Goal: Task Accomplishment & Management: Manage account settings

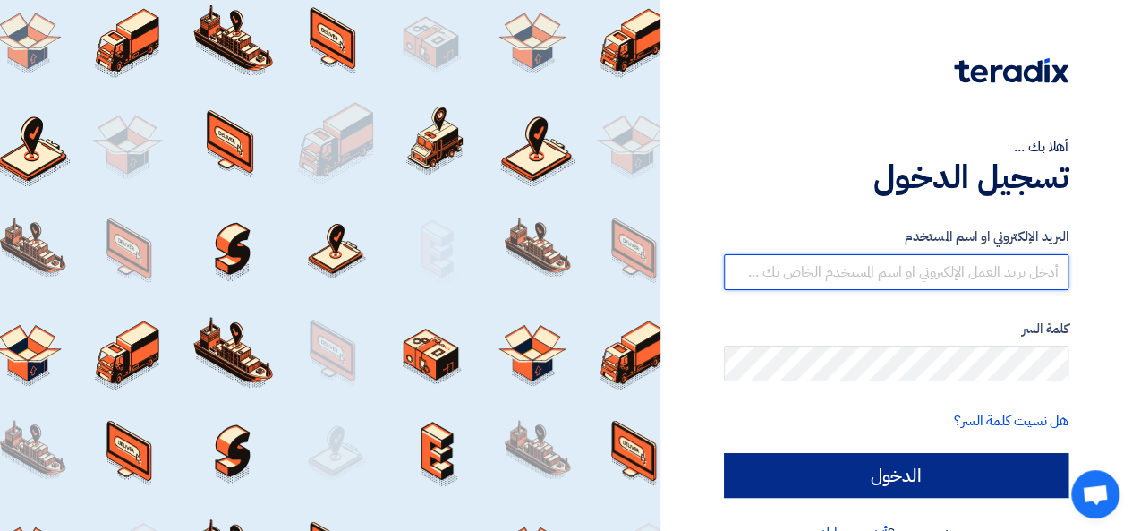
type input "[EMAIL_ADDRESS][DOMAIN_NAME]"
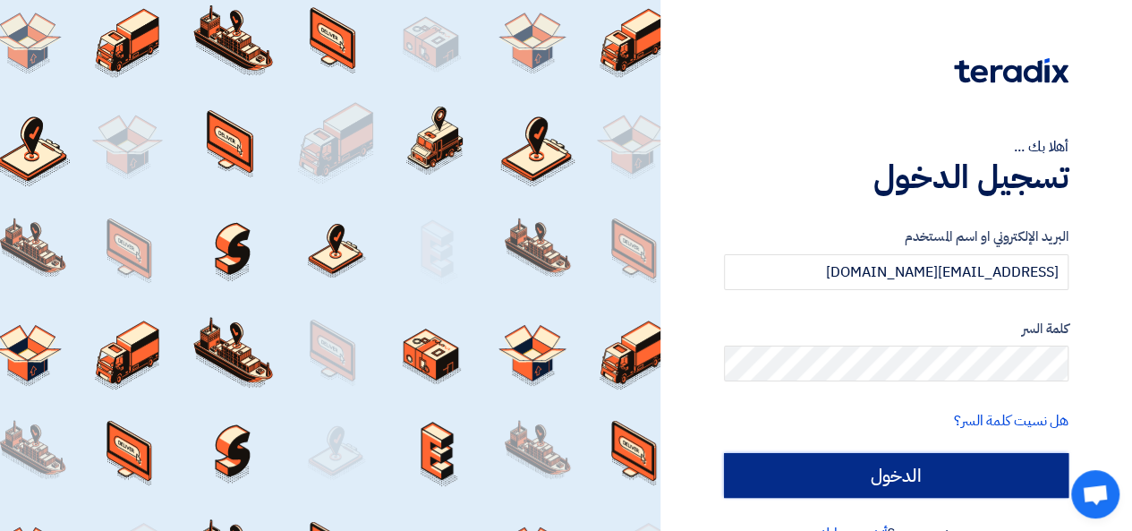
click at [867, 472] on input "الدخول" at bounding box center [896, 475] width 345 height 45
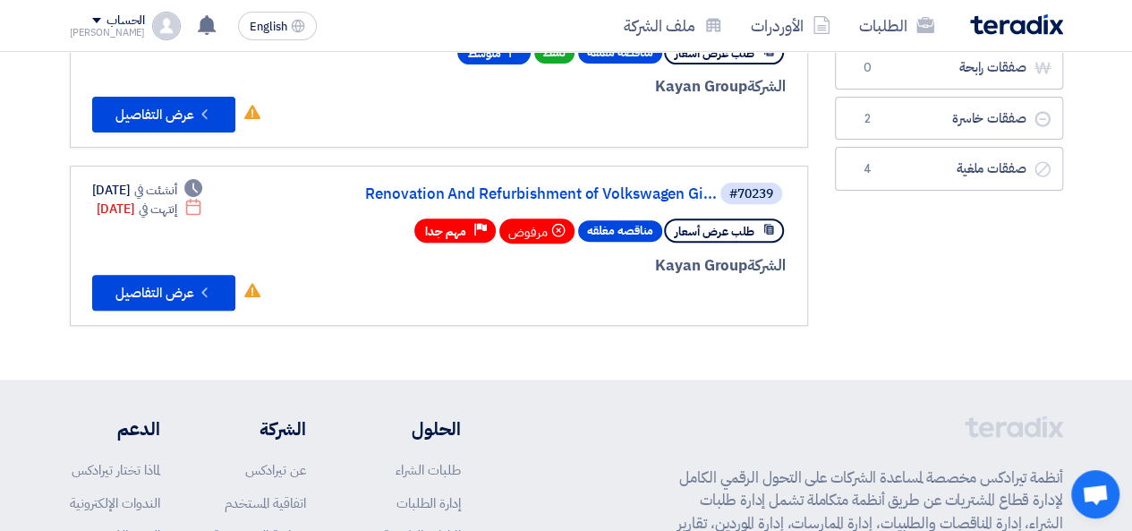
scroll to position [189, 0]
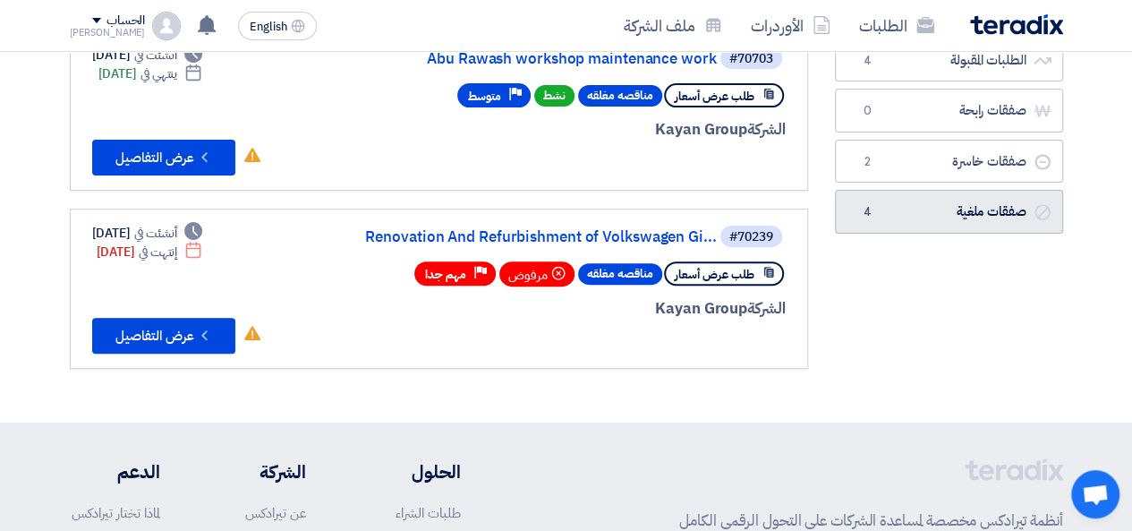
click at [967, 208] on link "صفقات ملغية صفقات ملغية 4" at bounding box center [949, 212] width 228 height 44
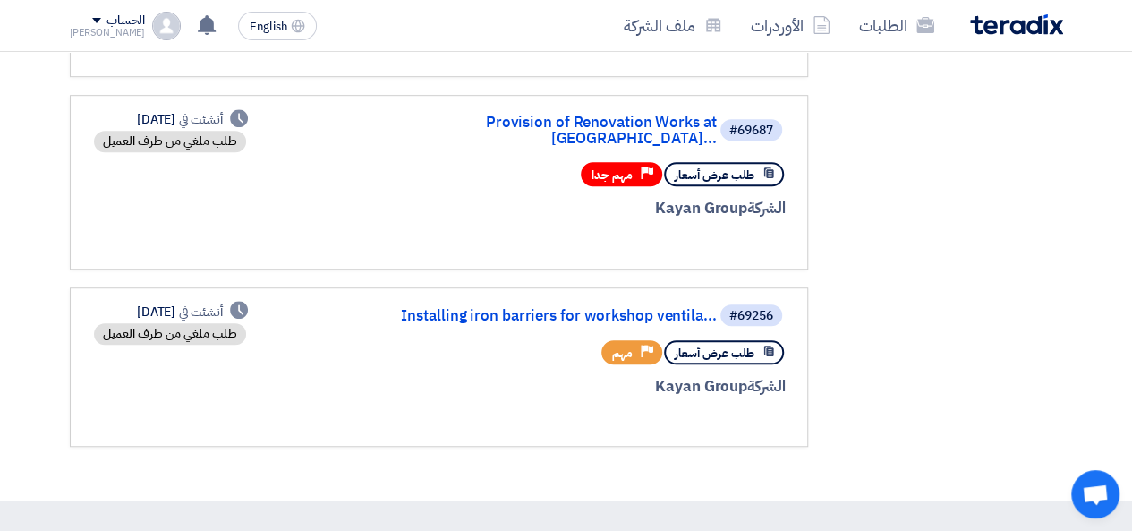
scroll to position [458, 0]
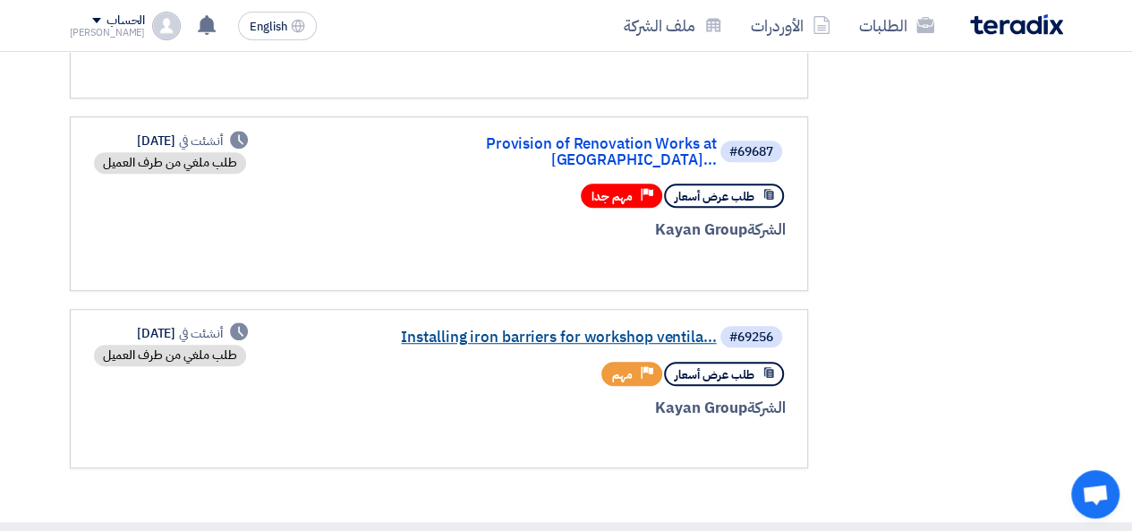
click at [665, 329] on link "Installing iron barriers for workshop ventila..." at bounding box center [538, 337] width 358 height 16
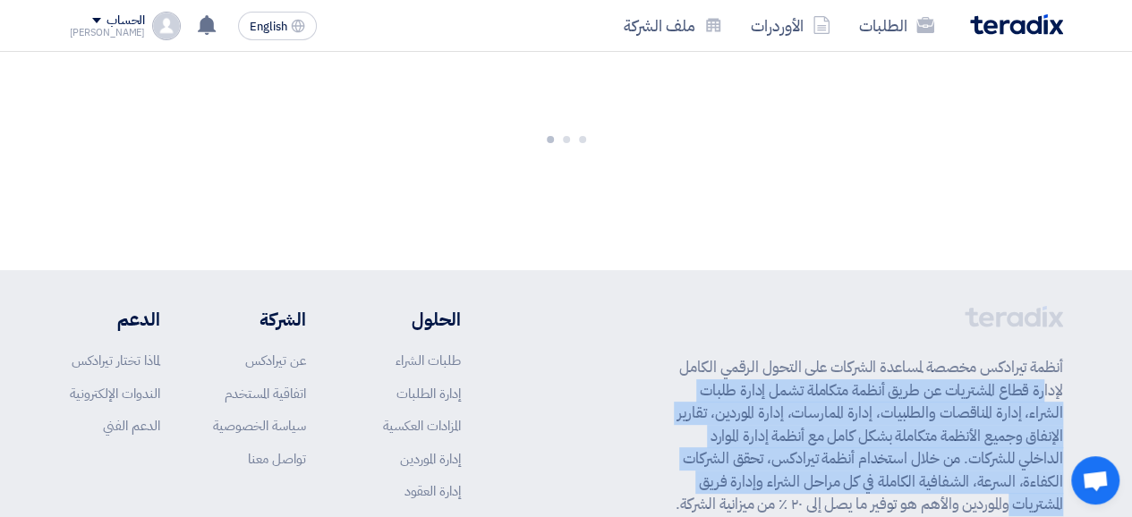
click at [665, 322] on footer "أنظمة تيرادكس مخصصة لمساعدة الشركات على التحول الرقمي الكامل لإدارة قطاع المشتر…" at bounding box center [566, 475] width 1132 height 411
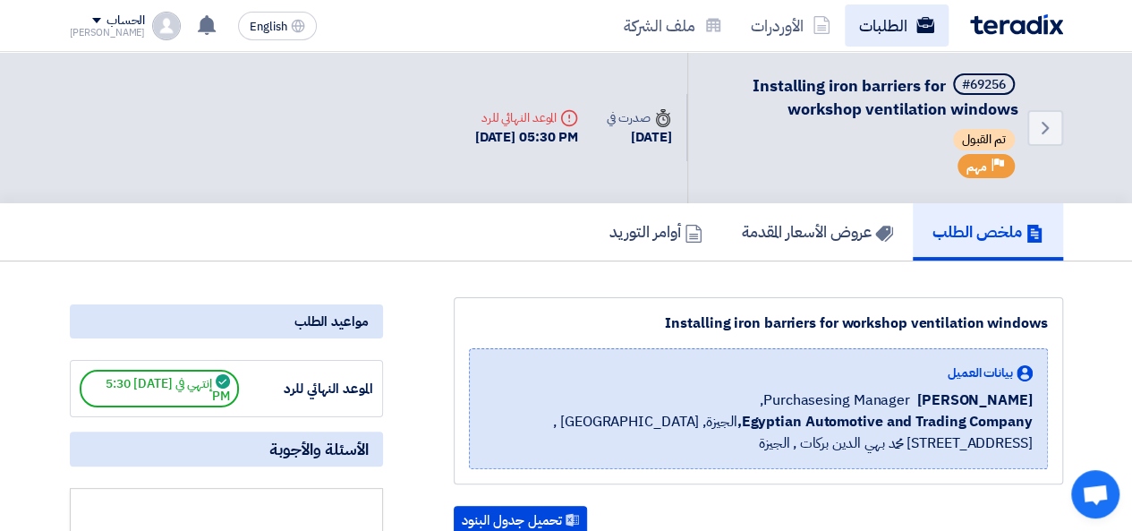
click at [888, 27] on link "الطلبات" at bounding box center [897, 25] width 104 height 42
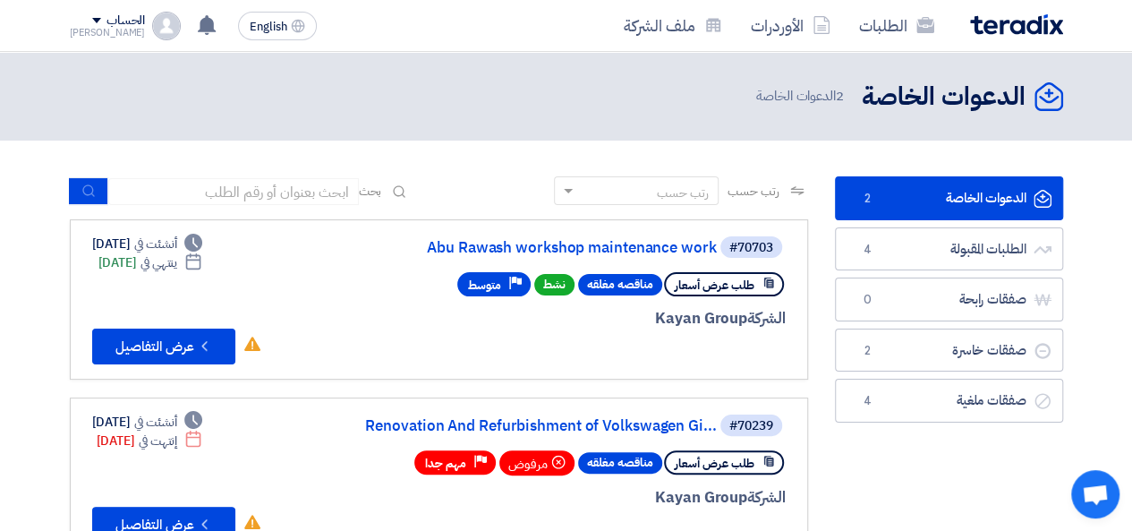
click at [113, 18] on div "الحساب" at bounding box center [126, 20] width 38 height 15
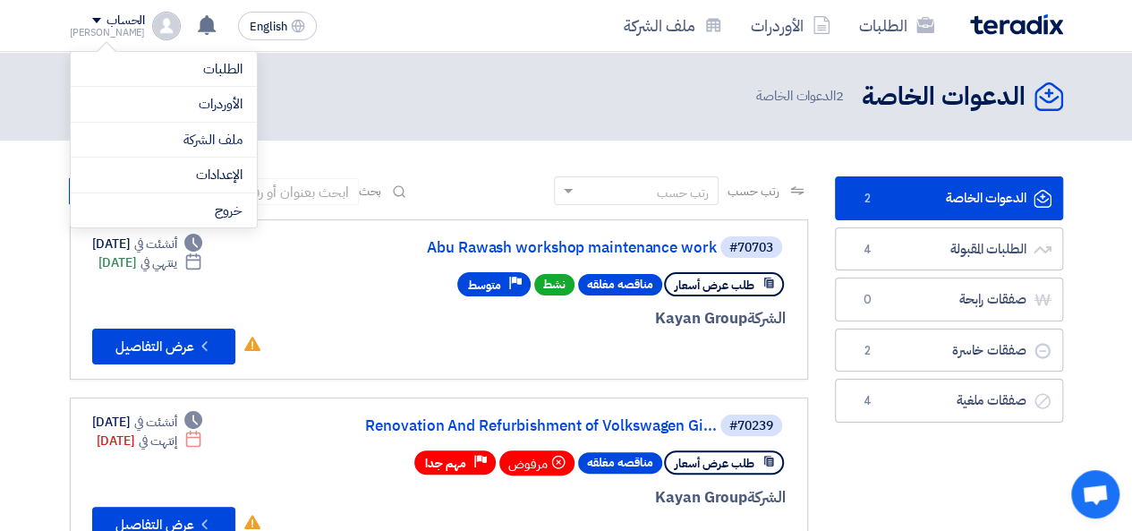
click at [77, 24] on div "الحساب" at bounding box center [108, 20] width 76 height 15
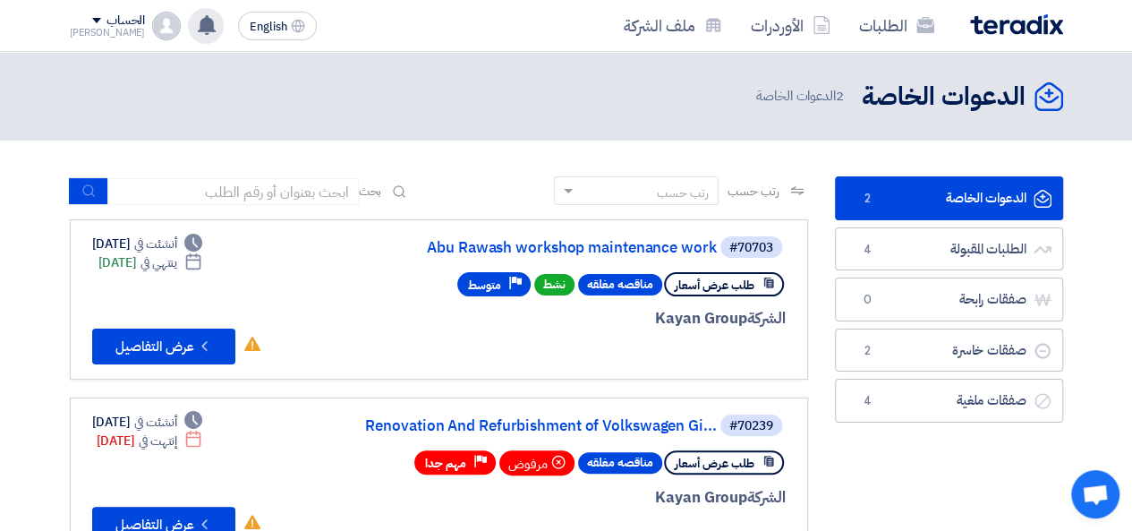
click at [201, 29] on div "تم نشر طلب عروض أسعار جديد - شاهد التفاصيل [DATE] نعتذر لابلاغك بأن العميل Kaya…" at bounding box center [206, 26] width 36 height 36
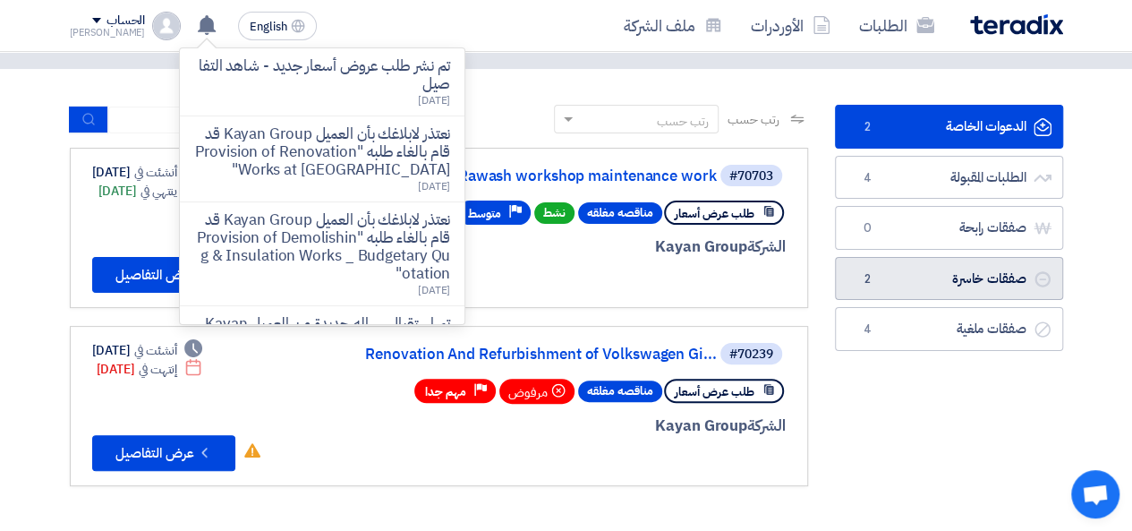
click at [988, 274] on link "صفقات خاسرة صفقات خاسرة 2" at bounding box center [949, 279] width 228 height 44
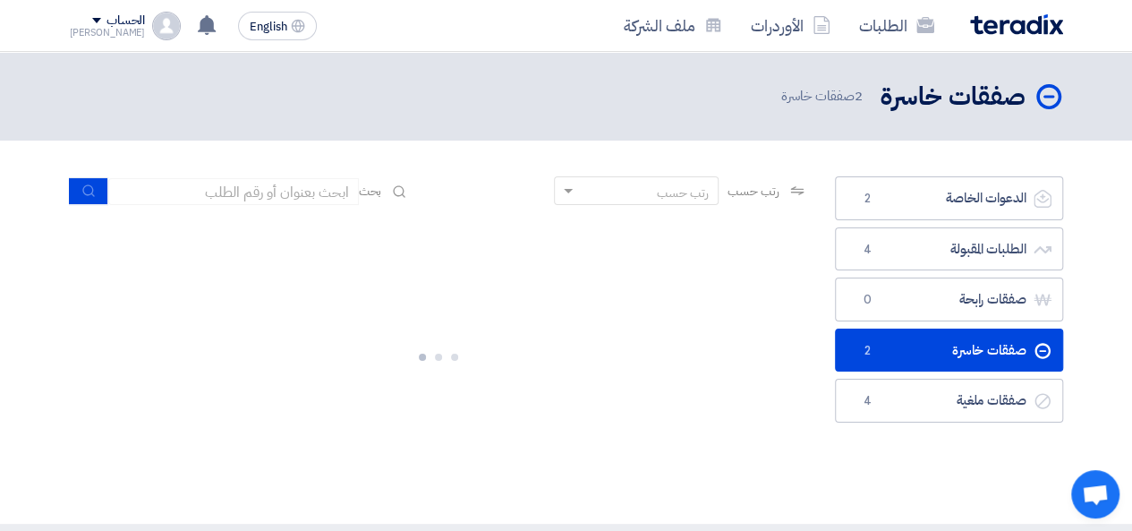
click at [988, 274] on ul "الدعوات الخاصة الدعوات الخاصة 2 الطلبات المقبولة الطلبات المقبولة 4 صفقات رابحة…" at bounding box center [949, 299] width 228 height 246
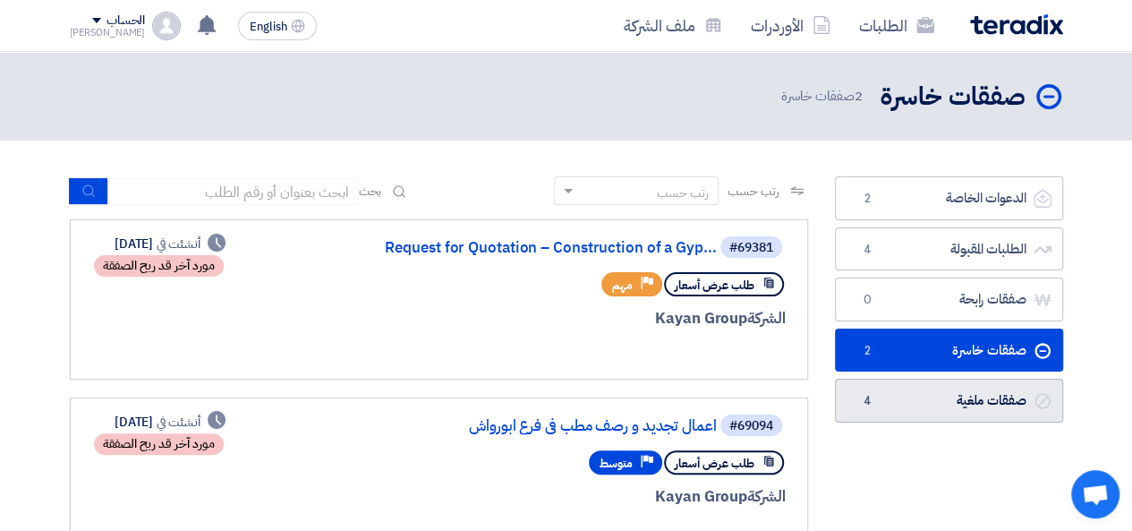
click at [990, 401] on link "صفقات ملغية صفقات ملغية 4" at bounding box center [949, 401] width 228 height 44
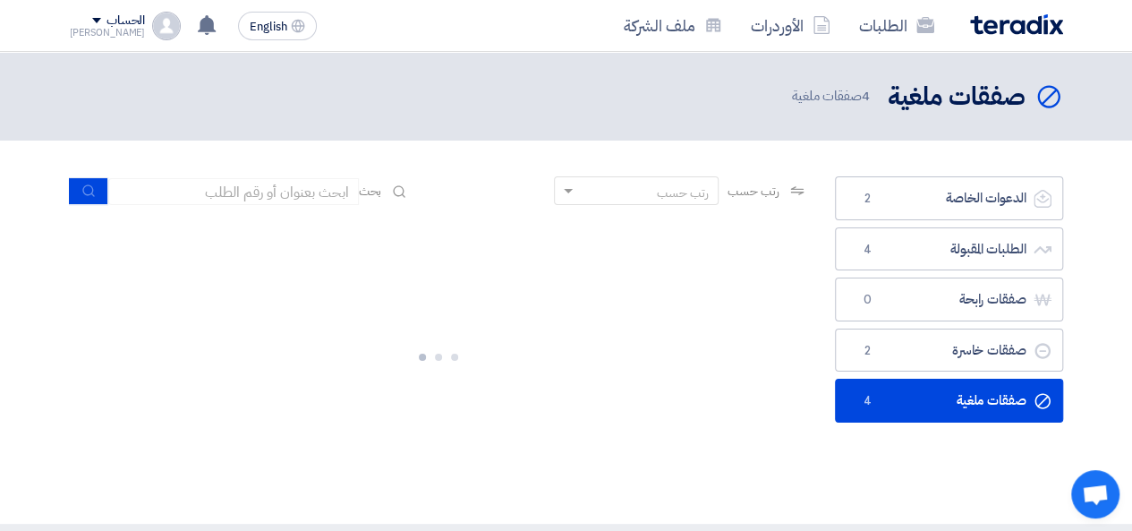
click at [990, 401] on link "صفقات ملغية صفقات ملغية 4" at bounding box center [949, 401] width 228 height 44
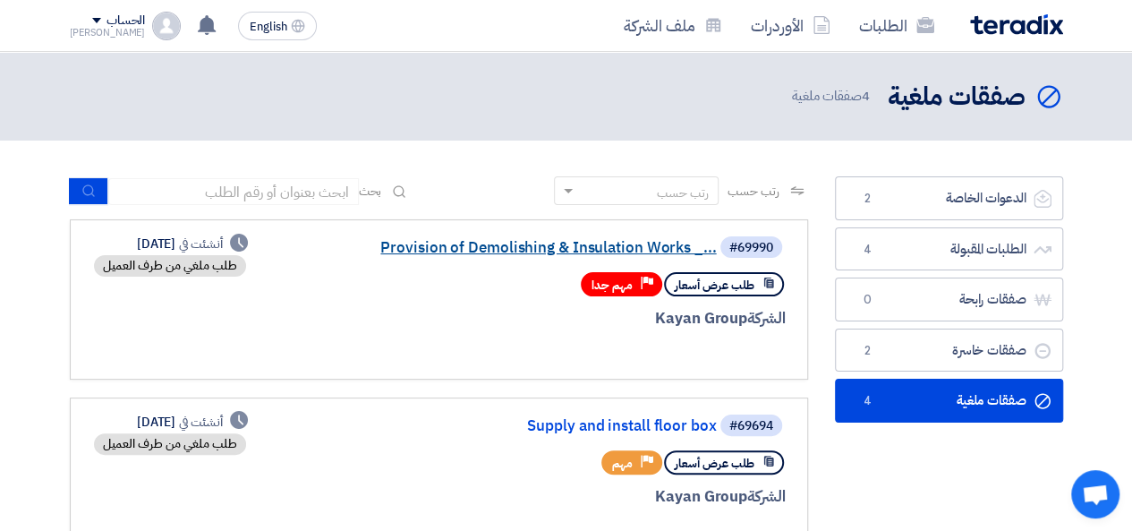
click at [566, 248] on link "Provision of Demolishing & Insulation Works _..." at bounding box center [538, 248] width 358 height 16
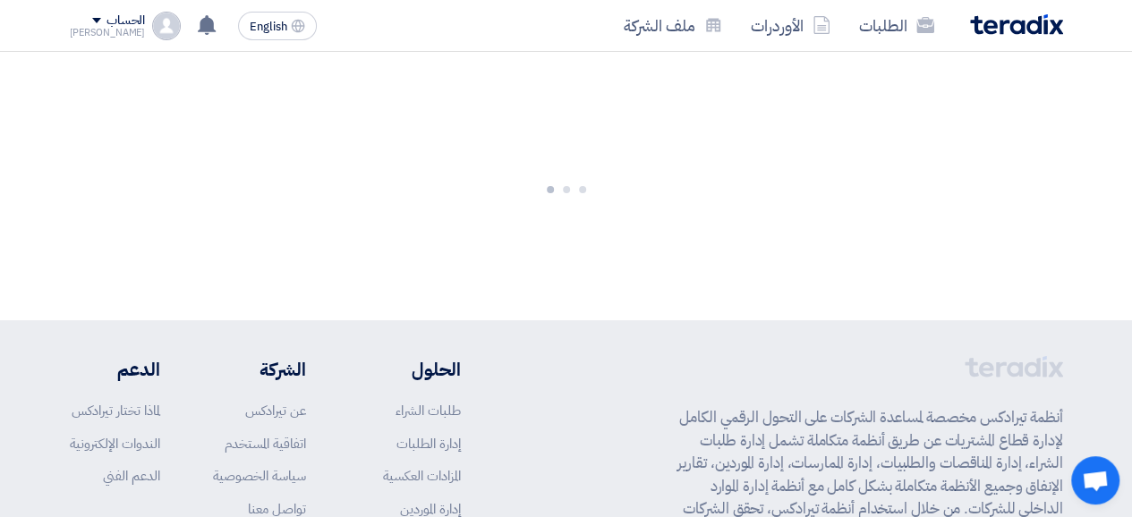
click at [566, 248] on div at bounding box center [566, 186] width 1132 height 269
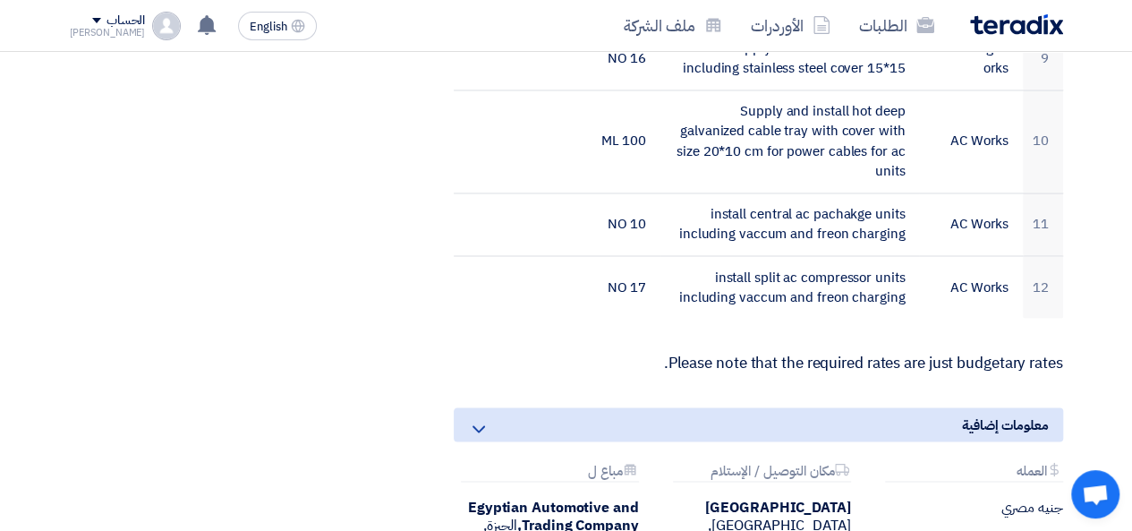
scroll to position [1431, 0]
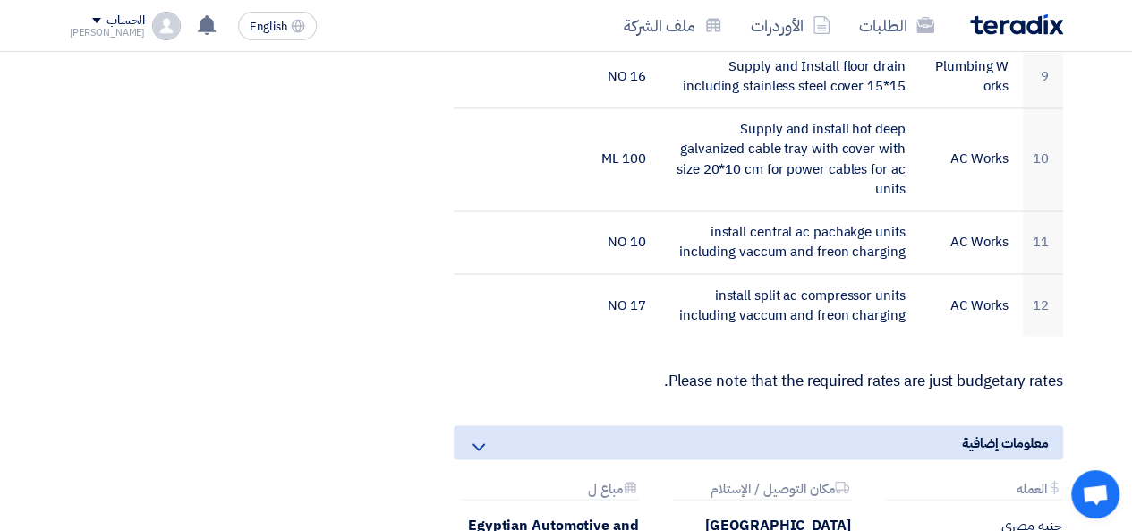
click at [483, 436] on icon at bounding box center [478, 446] width 21 height 21
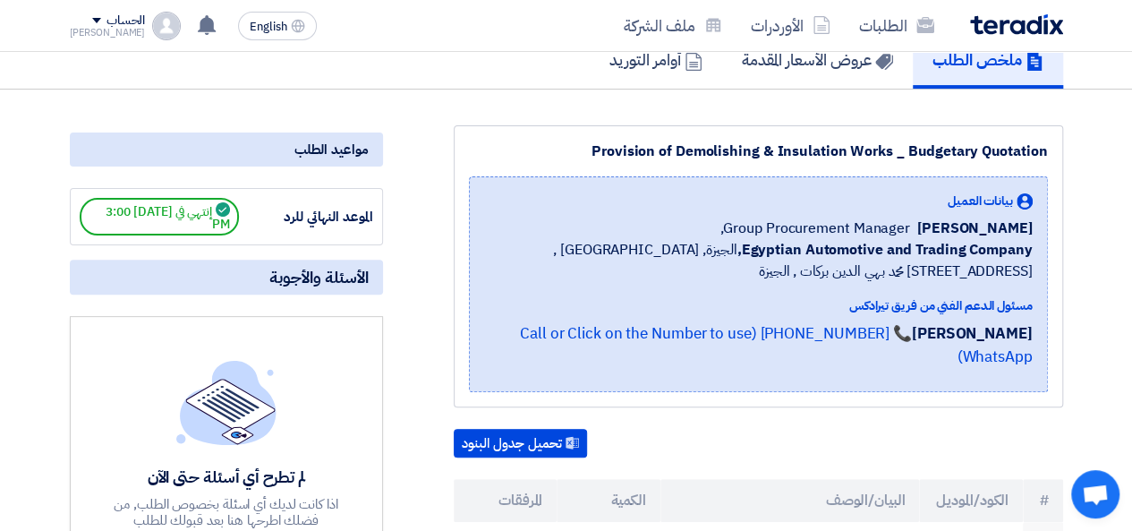
scroll to position [175, 0]
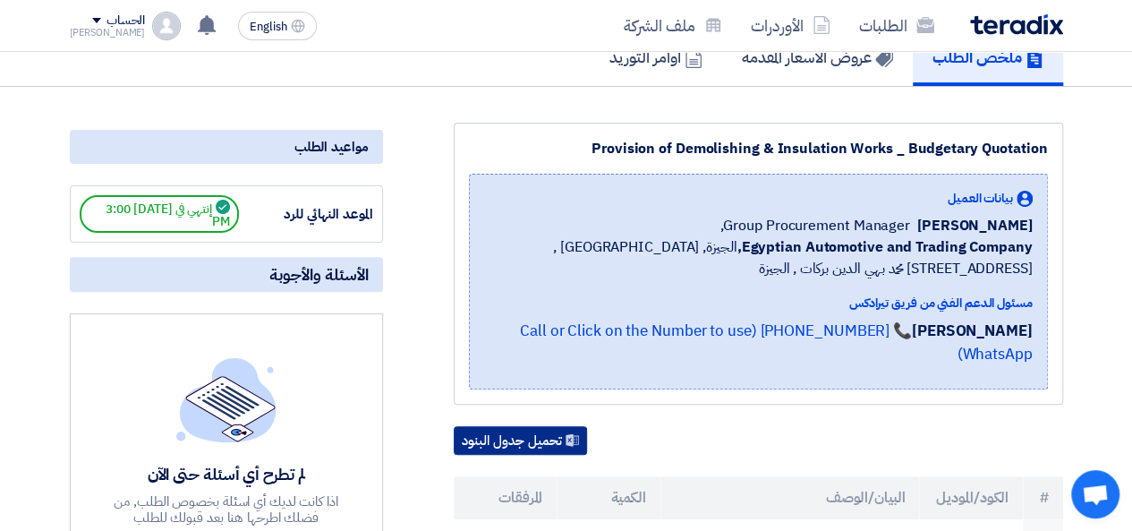
click at [558, 426] on button "تحميل جدول البنود" at bounding box center [520, 440] width 133 height 29
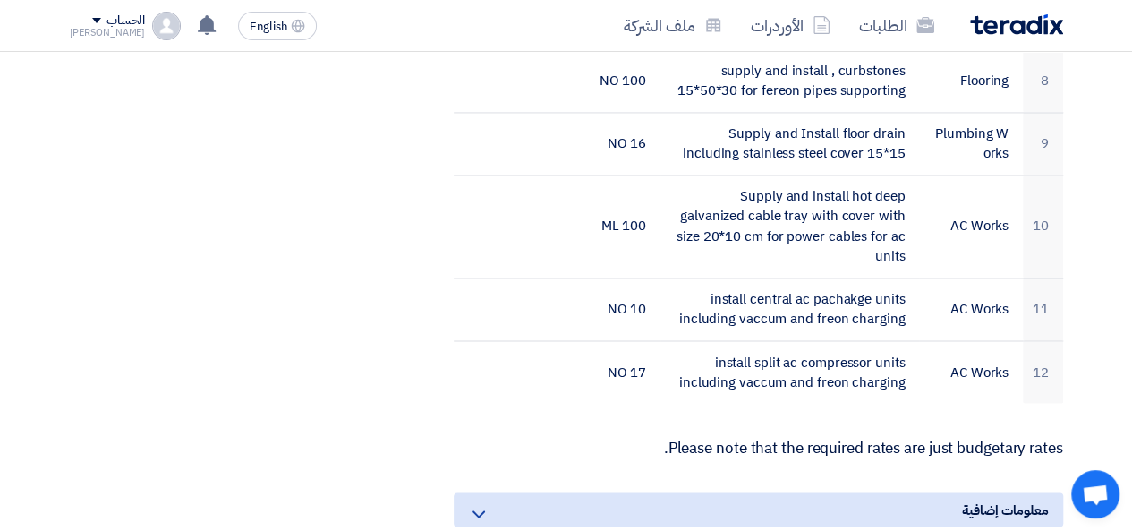
scroll to position [1380, 0]
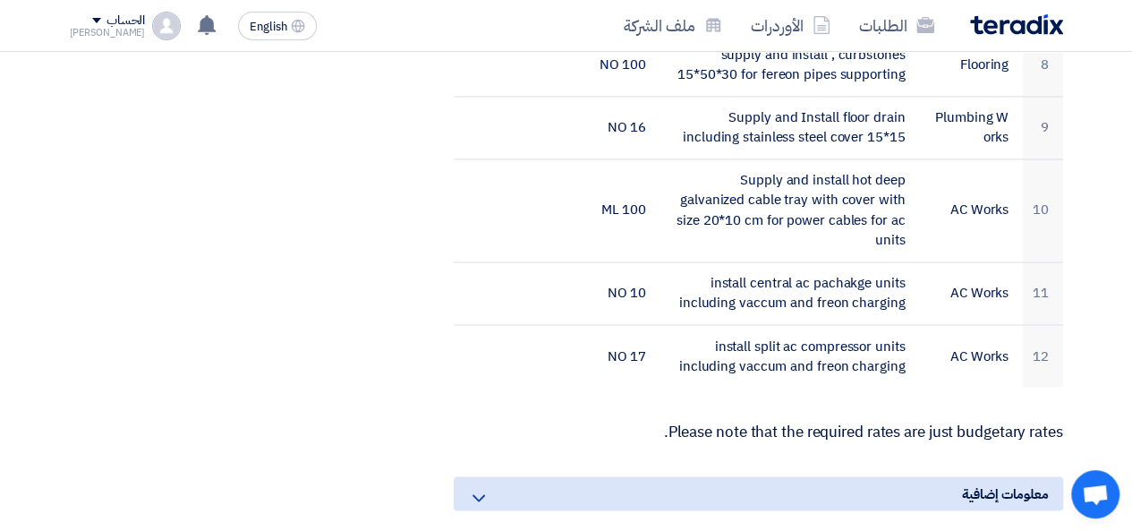
click at [482, 487] on icon at bounding box center [478, 497] width 21 height 21
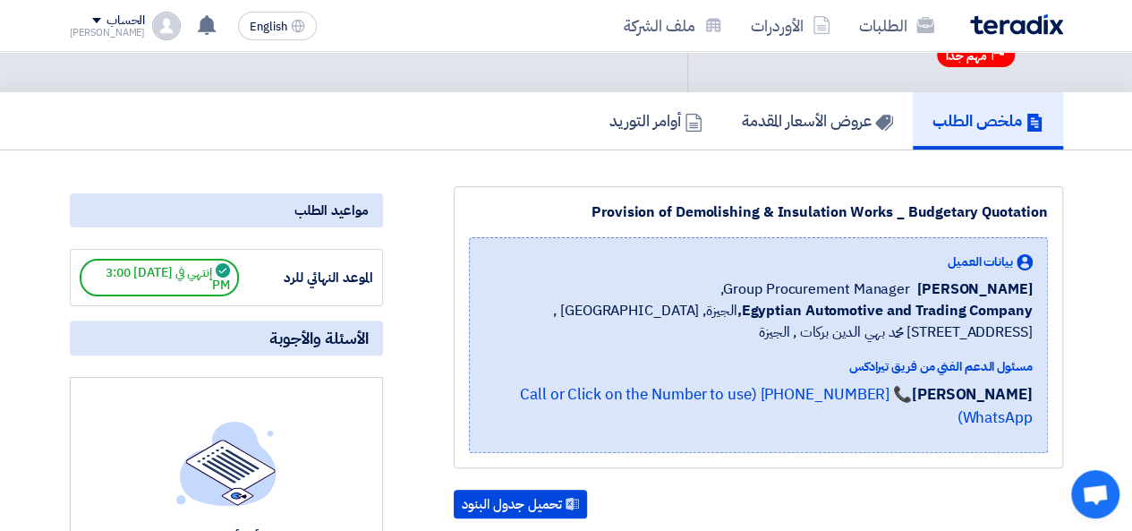
scroll to position [96, 0]
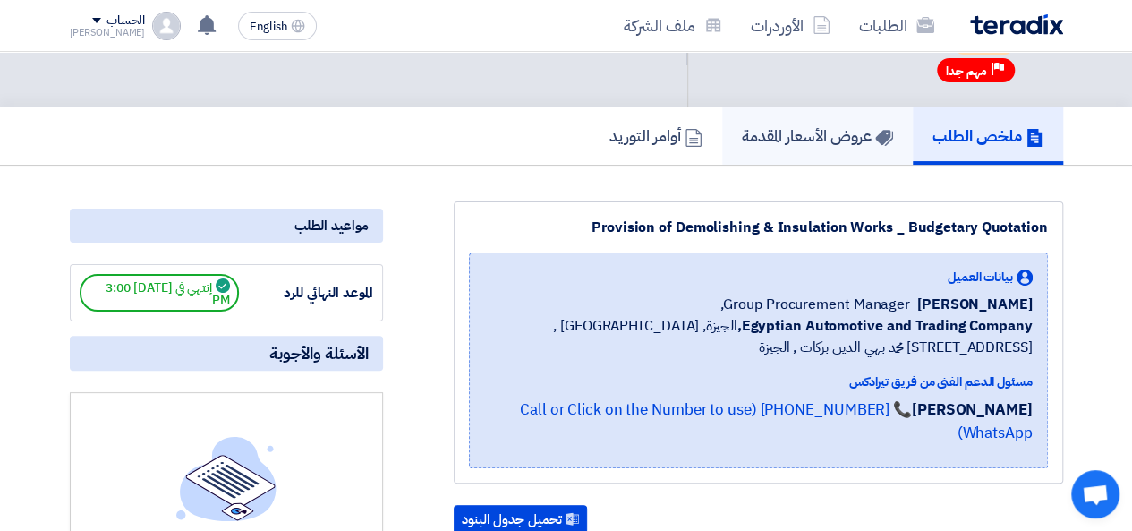
click at [800, 129] on h5 "عروض الأسعار المقدمة" at bounding box center [817, 135] width 151 height 21
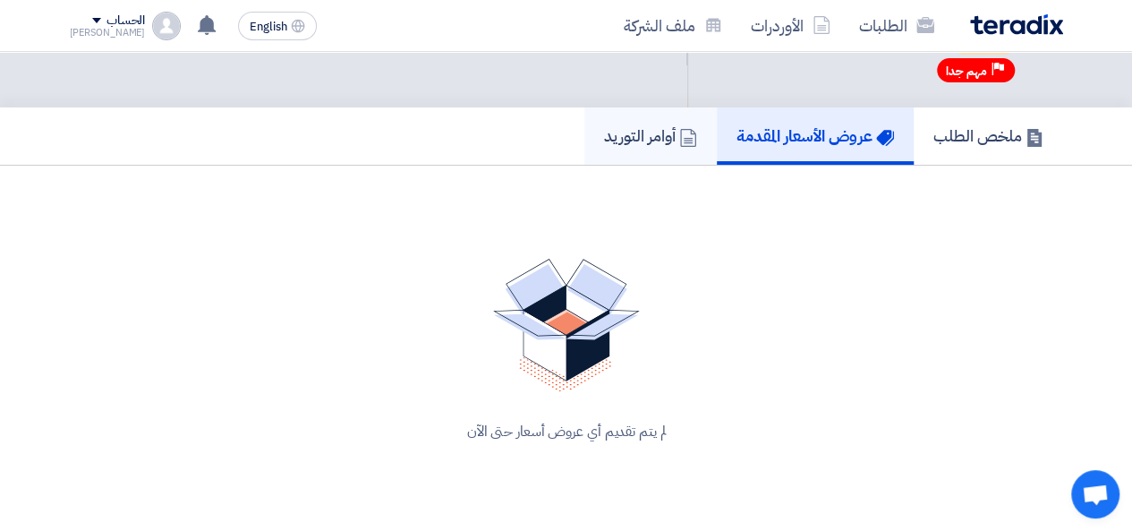
click at [662, 144] on h5 "أوامر التوريد" at bounding box center [650, 135] width 93 height 21
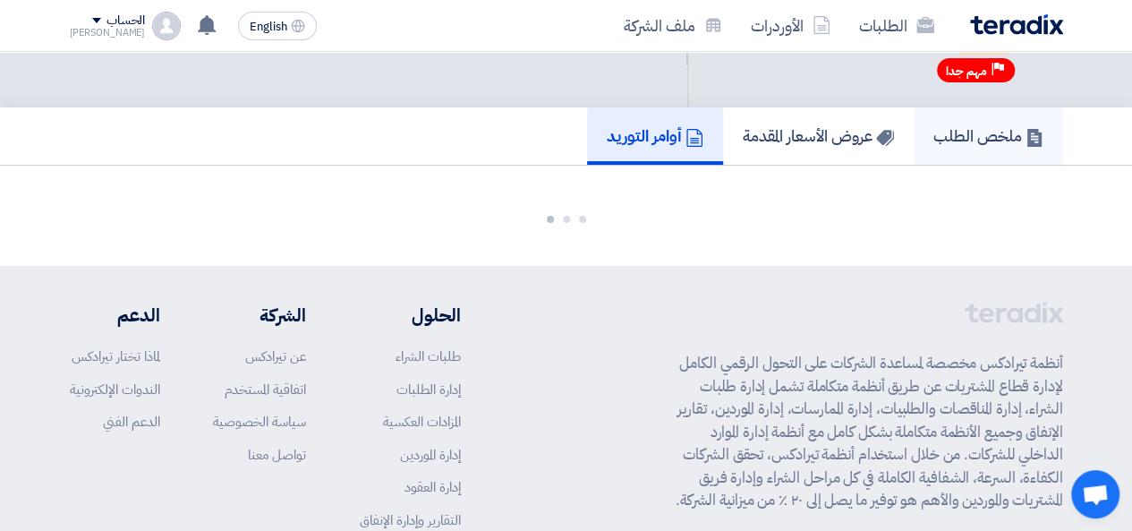
click at [985, 133] on h5 "ملخص الطلب" at bounding box center [989, 135] width 110 height 21
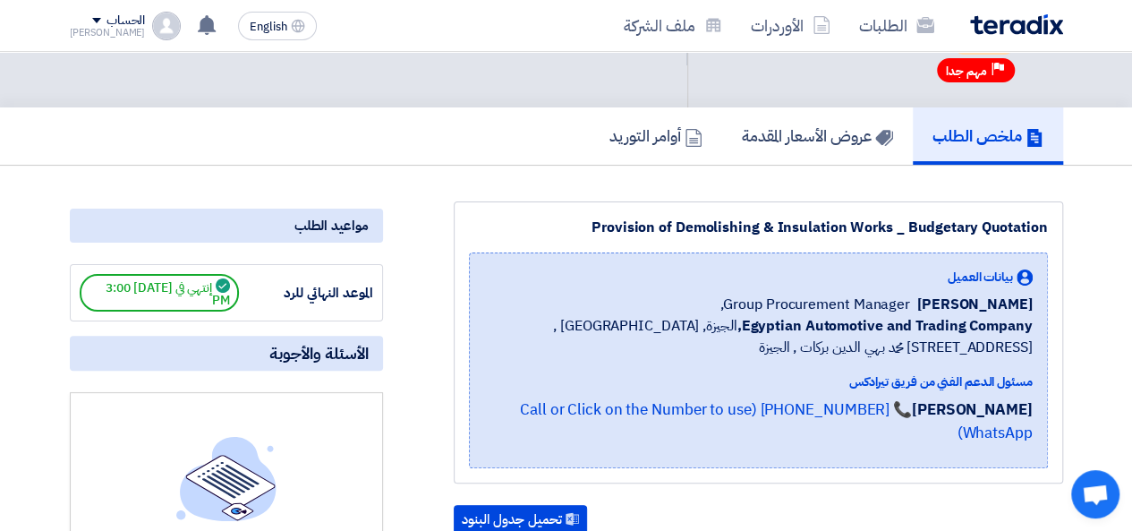
click at [349, 215] on div "مواعيد الطلب" at bounding box center [226, 226] width 313 height 34
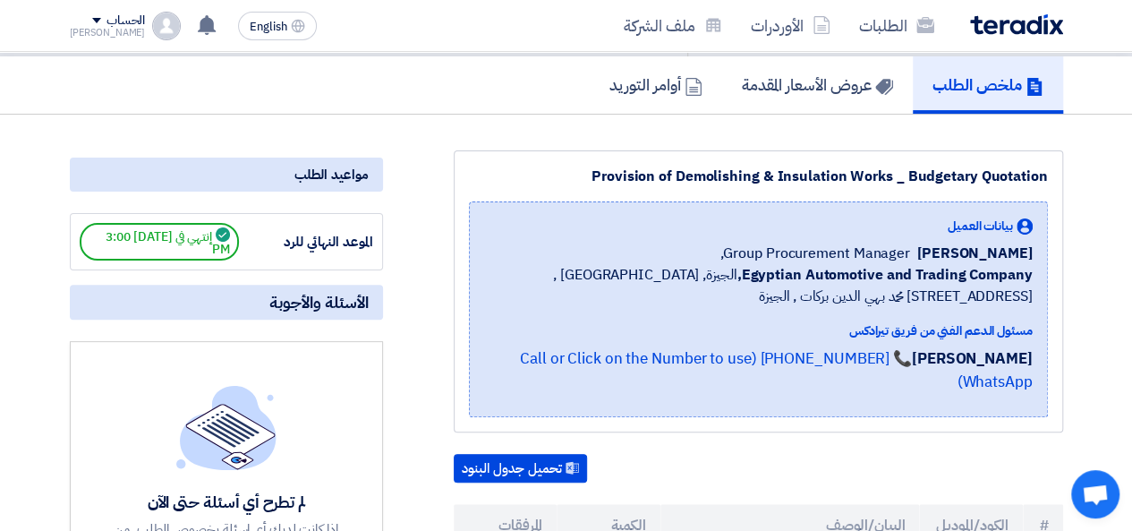
scroll to position [150, 0]
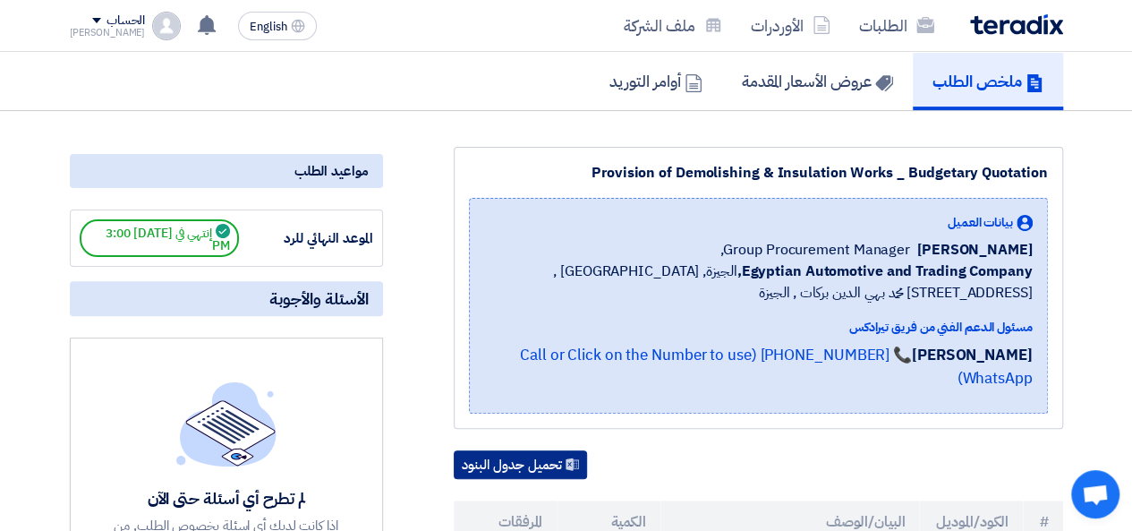
click at [555, 450] on button "تحميل جدول البنود" at bounding box center [520, 464] width 133 height 29
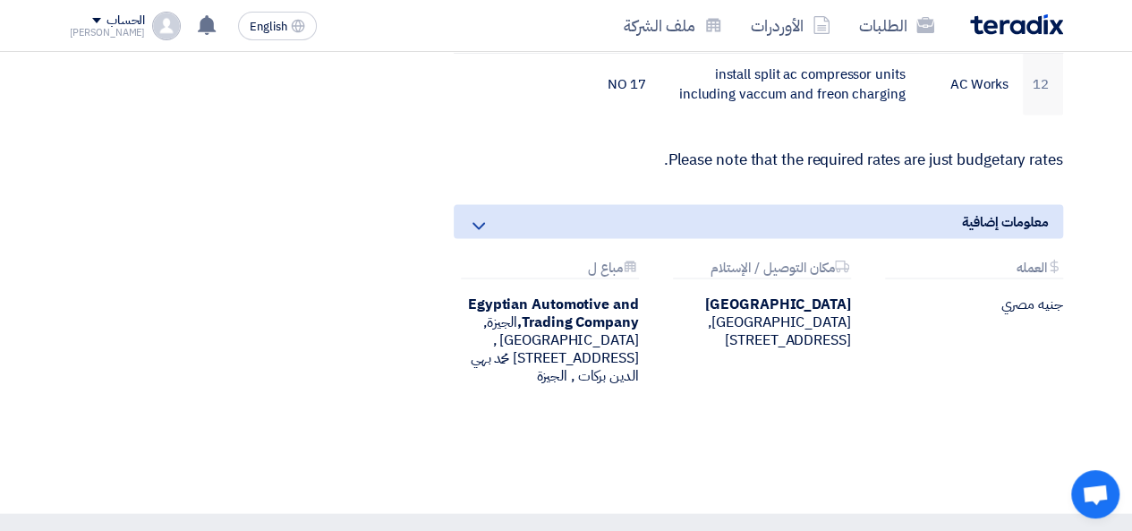
scroll to position [1626, 0]
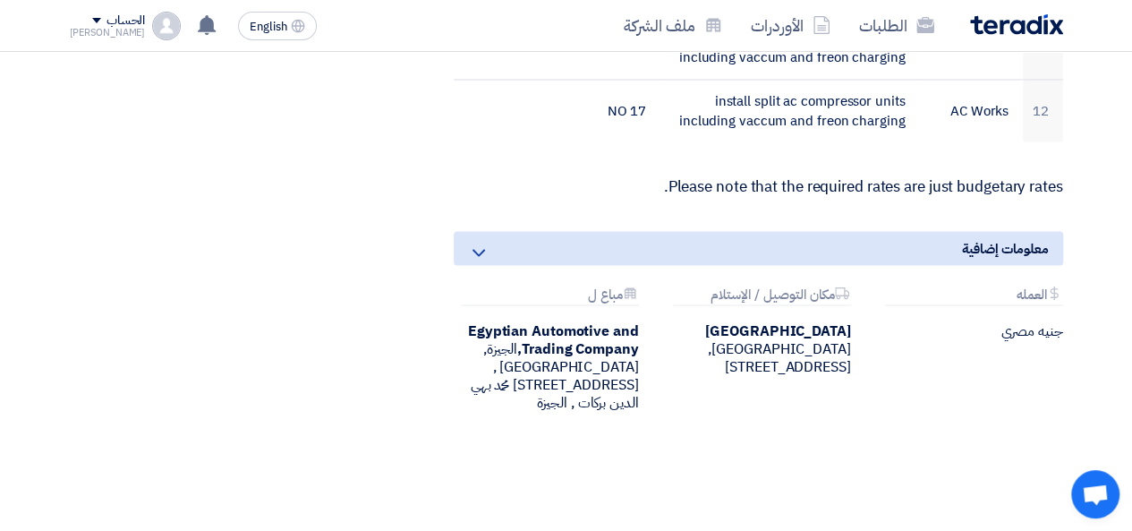
click at [1015, 238] on span "معلومات إضافية" at bounding box center [1005, 248] width 87 height 20
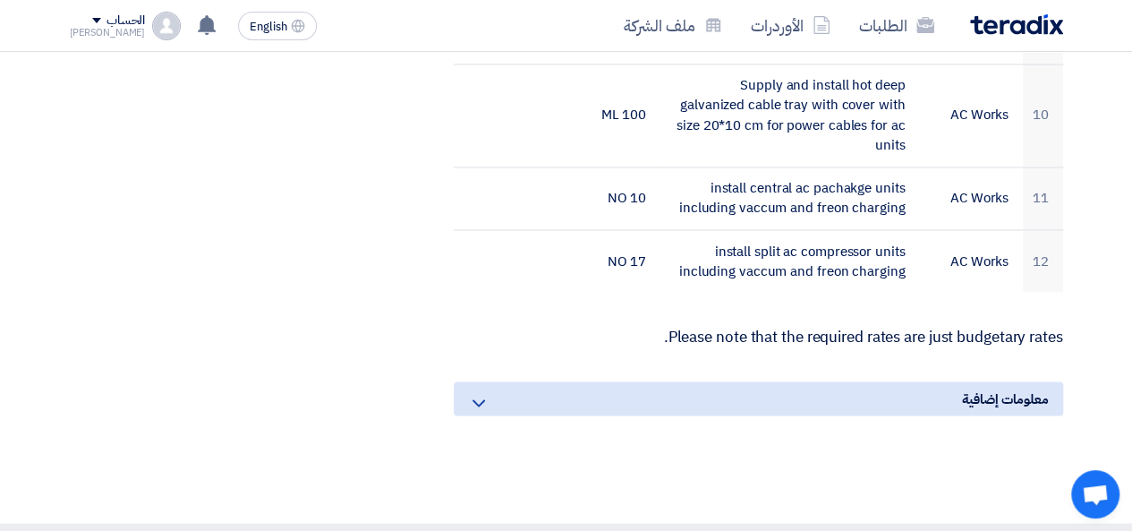
scroll to position [1477, 0]
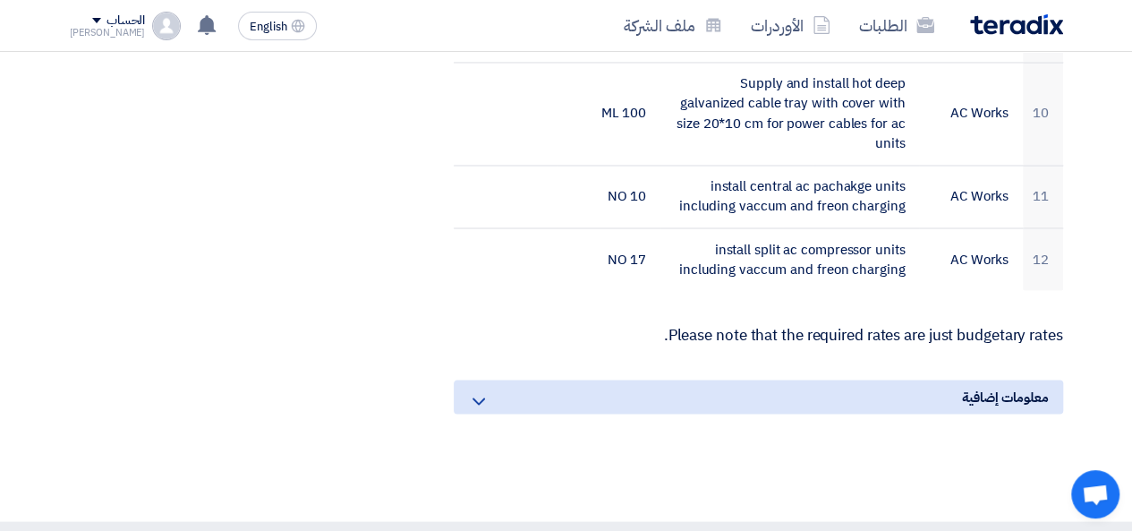
click at [985, 387] on span "معلومات إضافية" at bounding box center [1005, 397] width 87 height 20
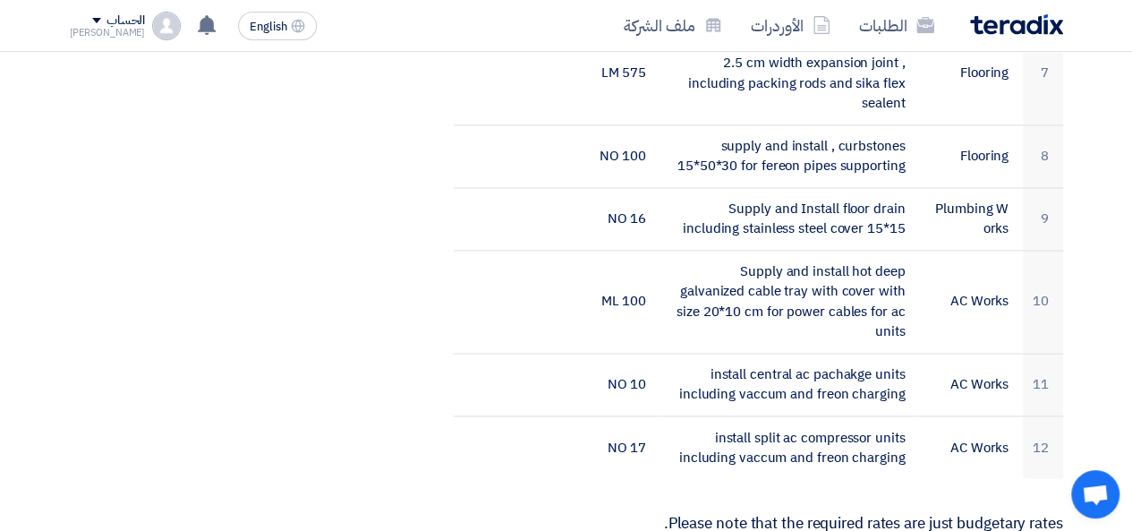
scroll to position [1225, 0]
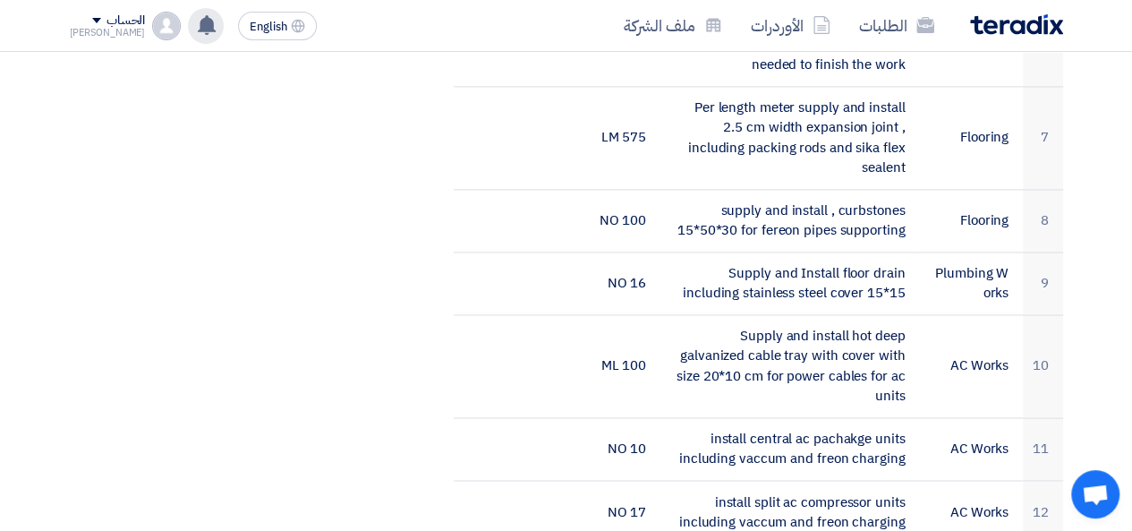
click at [197, 34] on icon at bounding box center [207, 25] width 20 height 20
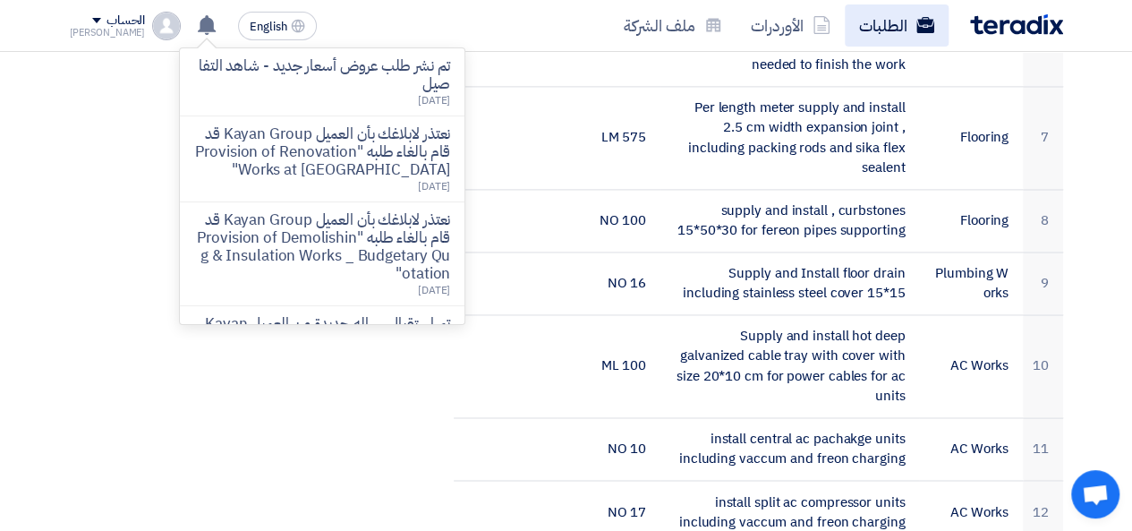
click at [883, 15] on link "الطلبات" at bounding box center [897, 25] width 104 height 42
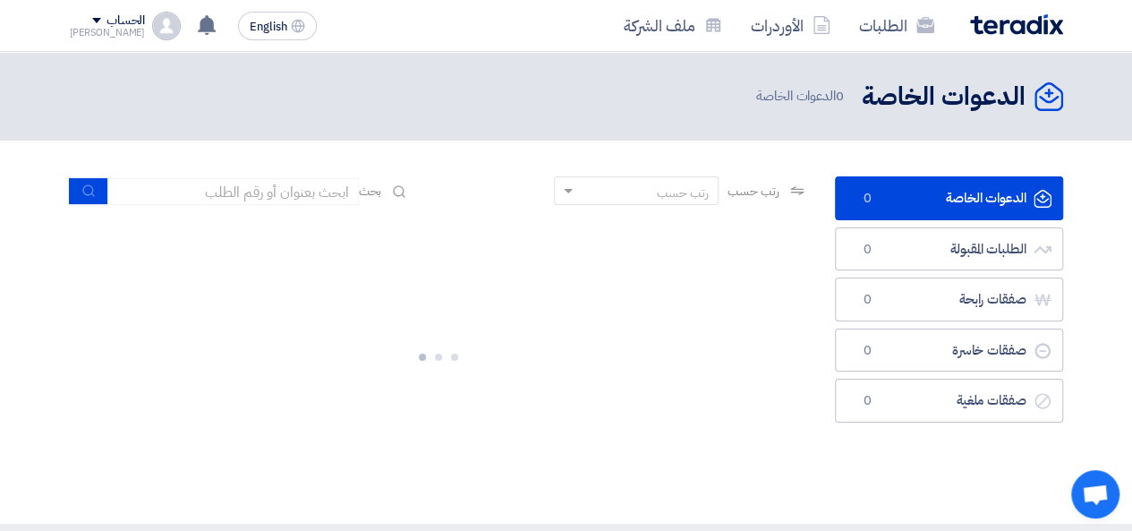
click at [114, 21] on div "الحساب" at bounding box center [126, 20] width 38 height 15
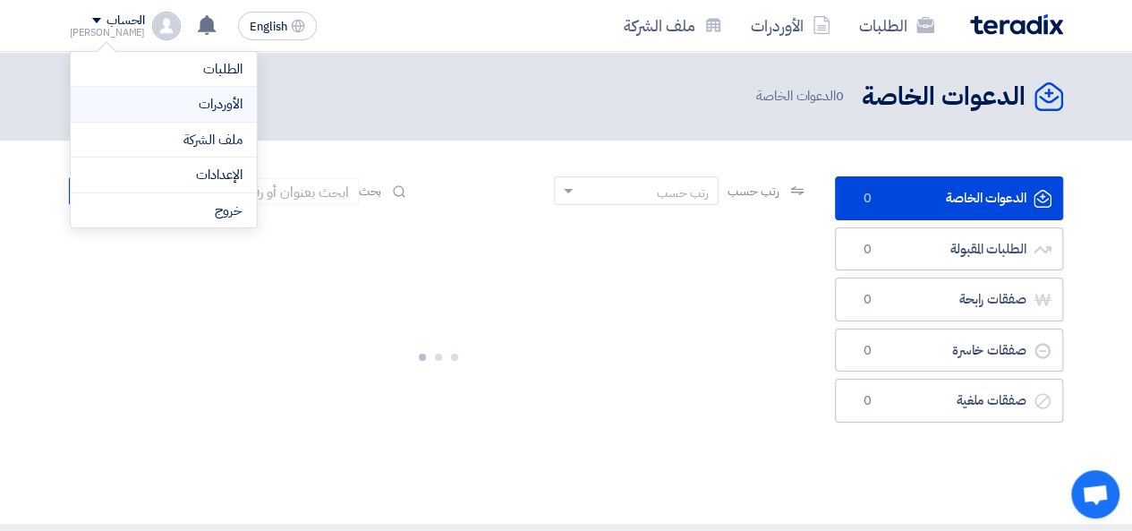
click at [213, 98] on link "الأوردرات" at bounding box center [164, 104] width 158 height 21
